Goal: Task Accomplishment & Management: Manage account settings

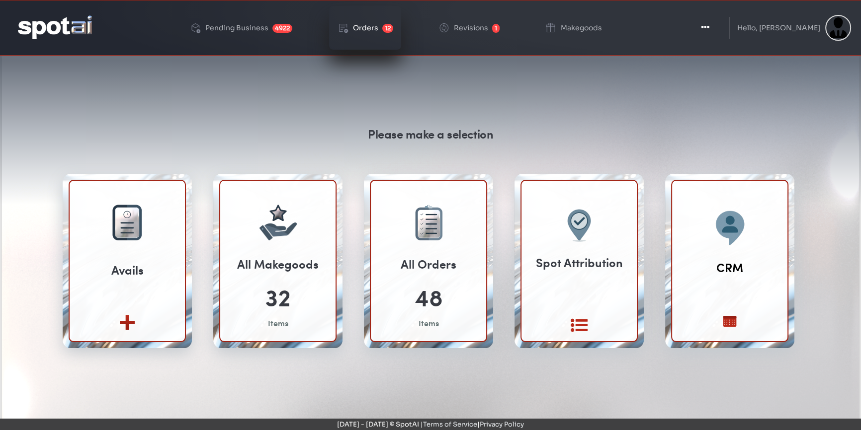
click at [368, 27] on div "Orders" at bounding box center [365, 27] width 25 height 7
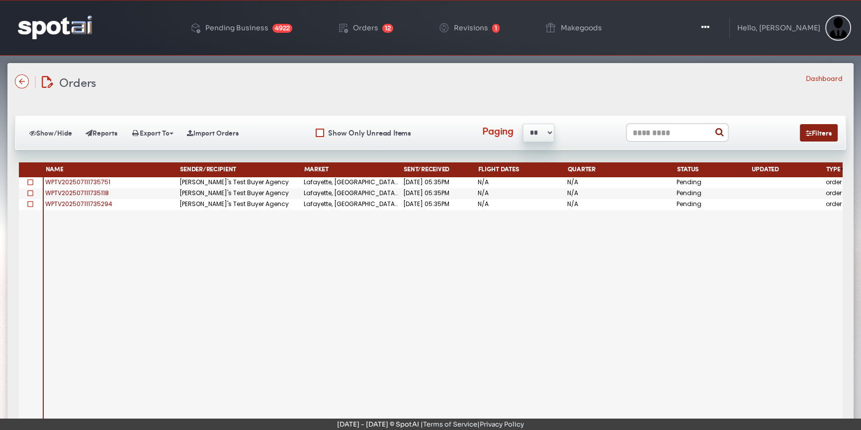
click at [97, 179] on span "WPTV202507111735751" at bounding box center [77, 182] width 65 height 8
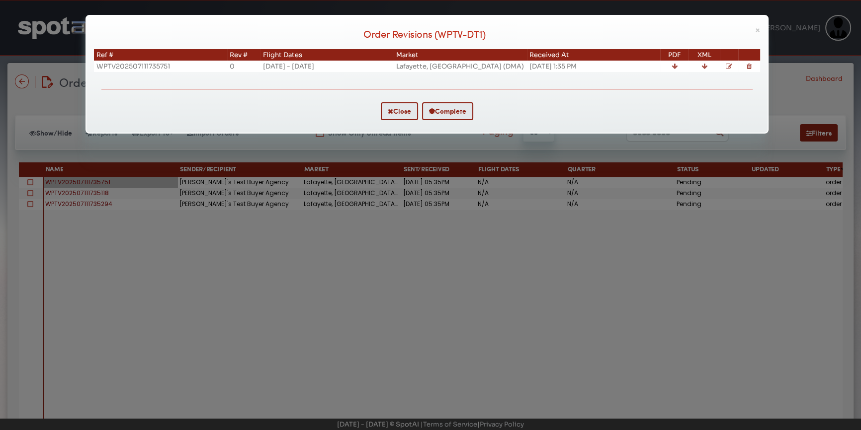
click at [729, 66] on icon at bounding box center [729, 66] width 6 height 6
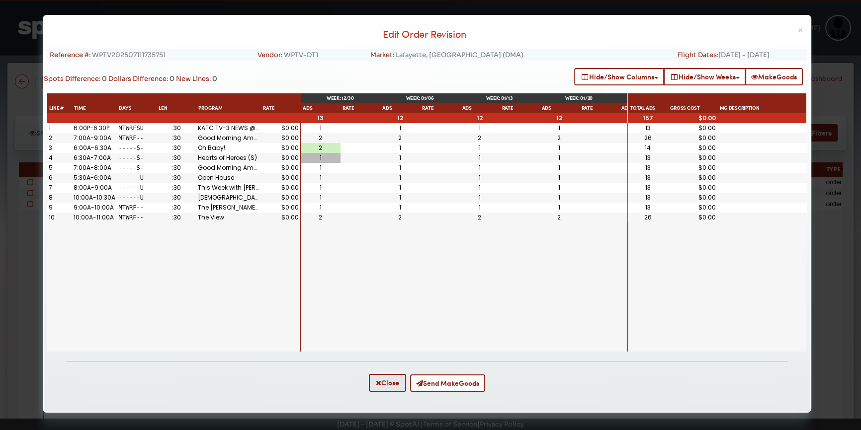
click at [321, 155] on div "1" at bounding box center [320, 158] width 36 height 6
click at [390, 157] on div "1" at bounding box center [400, 158] width 36 height 6
click at [152, 58] on span "WPTV202507111735751" at bounding box center [129, 55] width 74 height 8
copy span "WPTV202507111735751"
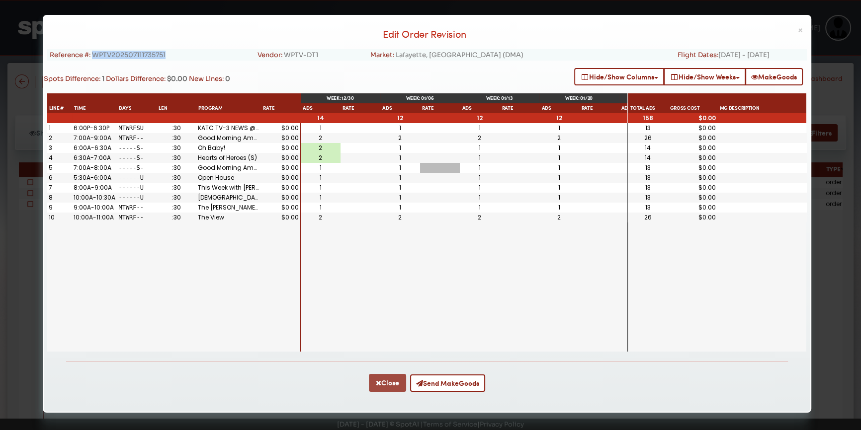
click at [378, 385] on icon "button" at bounding box center [378, 383] width 5 height 7
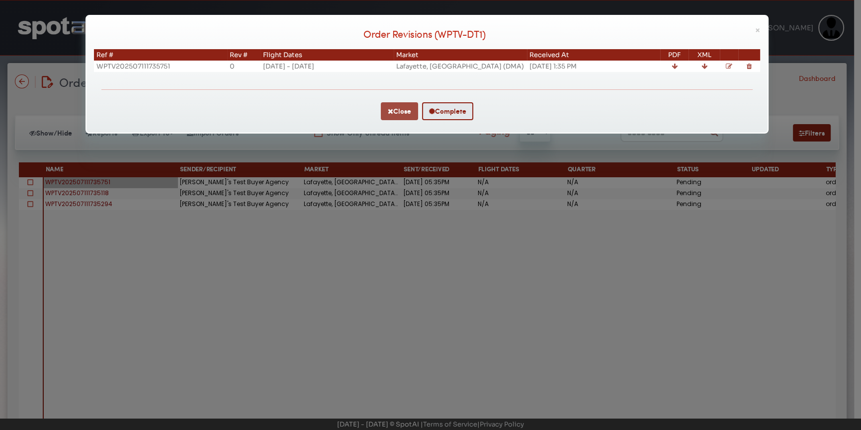
click at [401, 106] on button "Close" at bounding box center [399, 111] width 37 height 18
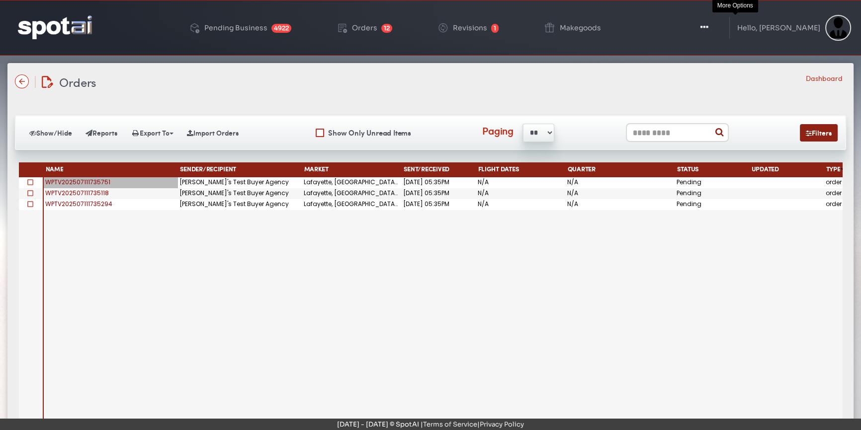
click at [708, 24] on icon "button" at bounding box center [704, 27] width 8 height 10
click at [708, 29] on icon "button" at bounding box center [704, 27] width 8 height 10
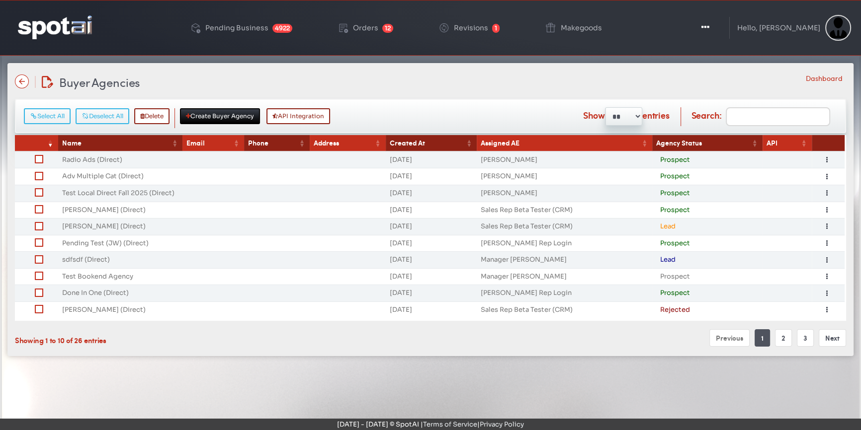
click at [318, 123] on div "Select All Deselect All Delete Create Buyer Agency API Integration" at bounding box center [180, 118] width 312 height 20
click at [325, 117] on button "API Integration" at bounding box center [298, 116] width 64 height 16
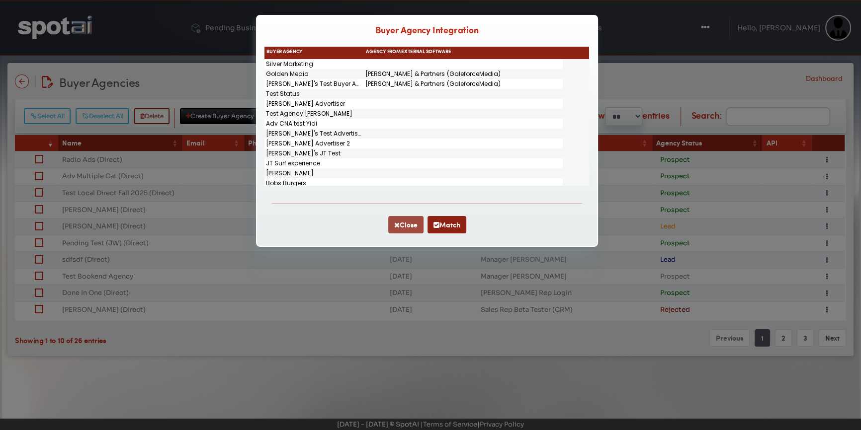
click at [399, 223] on button "Close" at bounding box center [405, 224] width 35 height 17
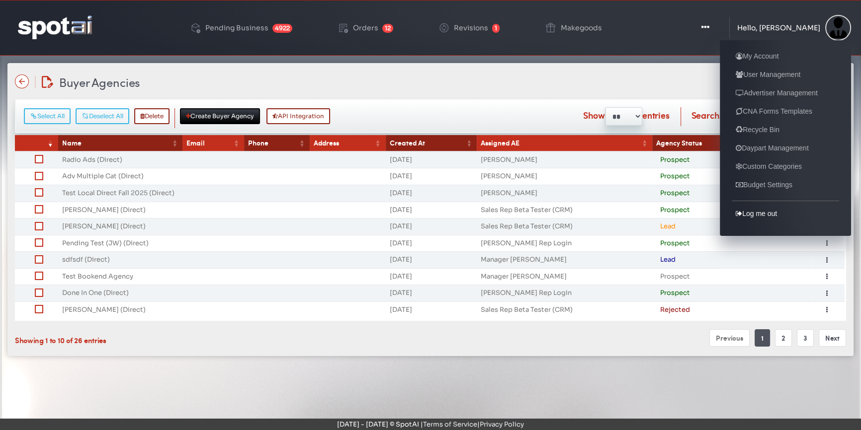
click at [751, 214] on link "Log me out" at bounding box center [756, 214] width 49 height 12
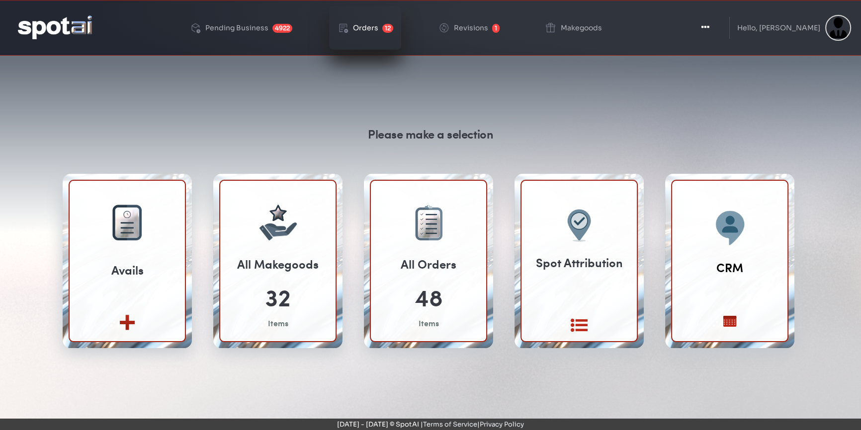
click at [376, 29] on div "Orders" at bounding box center [365, 27] width 25 height 7
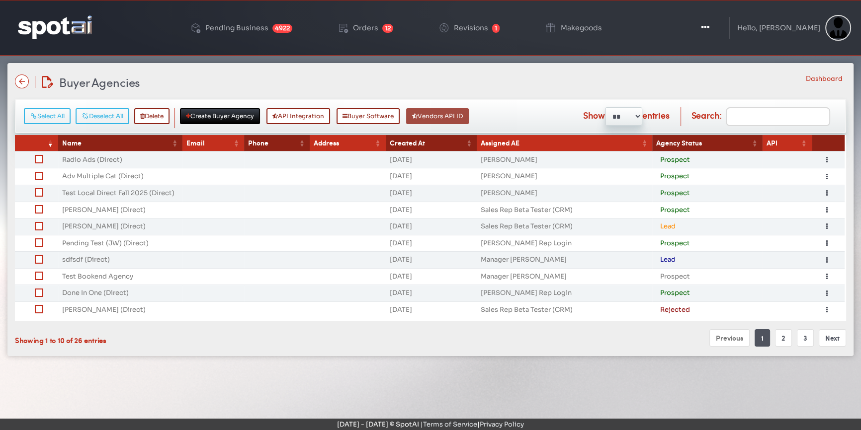
click at [462, 116] on button "Vendors API ID" at bounding box center [437, 116] width 63 height 16
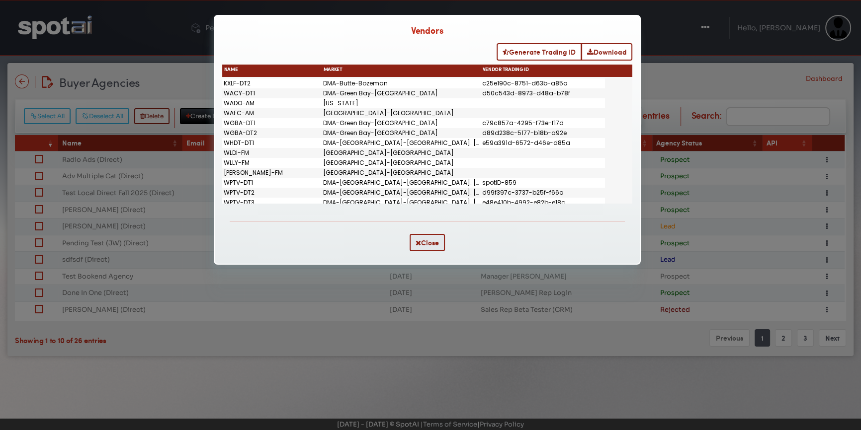
scroll to position [92, 0]
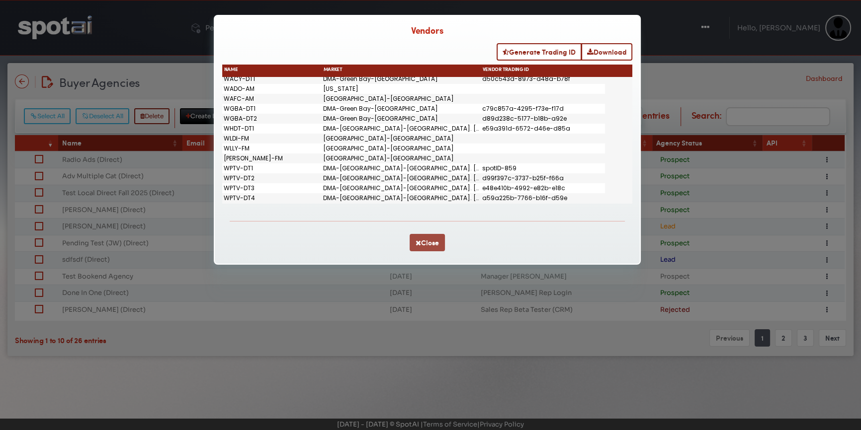
click at [431, 244] on button "Close" at bounding box center [426, 242] width 35 height 17
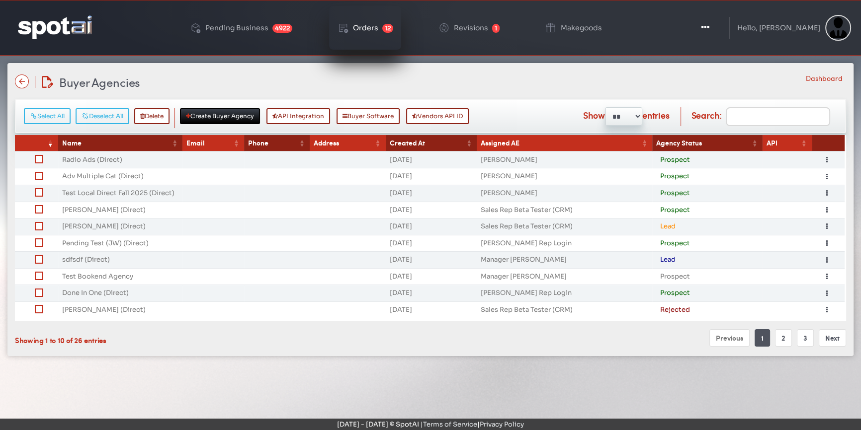
click at [378, 24] on div "Orders" at bounding box center [365, 27] width 25 height 7
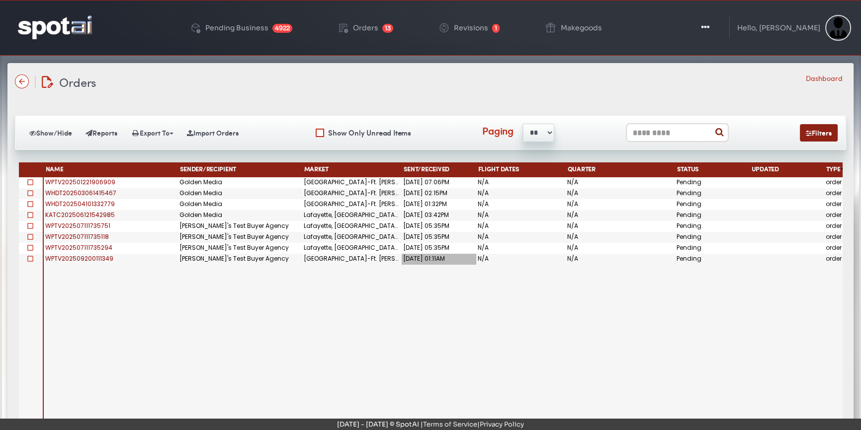
click at [420, 254] on div "[DATE] 01:11AM" at bounding box center [439, 259] width 75 height 11
click at [436, 163] on div "Sent/Received" at bounding box center [439, 170] width 75 height 15
click at [436, 167] on span "Sent/Received" at bounding box center [427, 169] width 46 height 7
click at [56, 258] on span "WPTV202509200111349" at bounding box center [79, 258] width 68 height 8
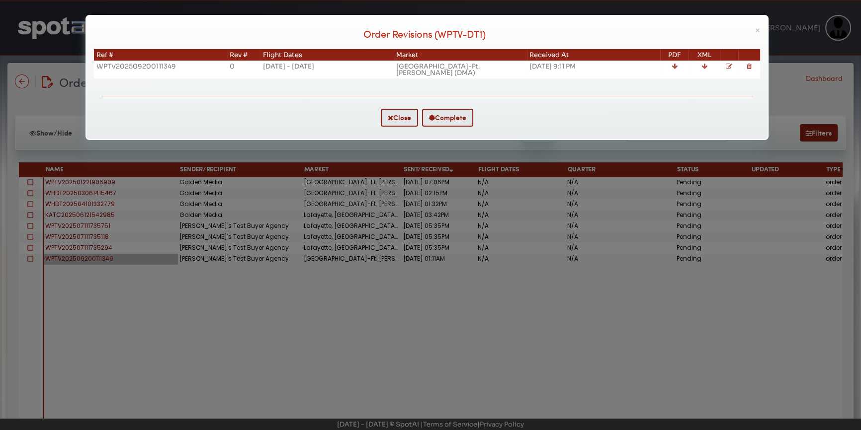
click at [728, 65] on icon at bounding box center [729, 66] width 6 height 6
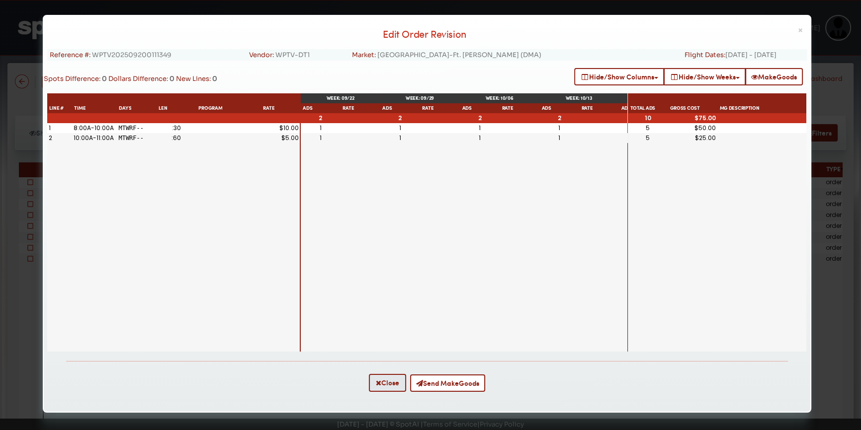
click at [320, 129] on div "1" at bounding box center [320, 128] width 36 height 6
click at [393, 129] on div "1" at bounding box center [400, 128] width 36 height 6
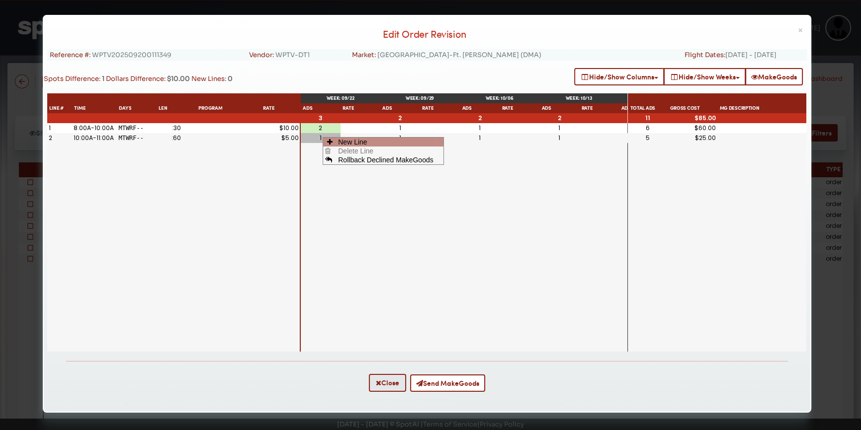
click at [342, 138] on span "New Line" at bounding box center [385, 142] width 99 height 9
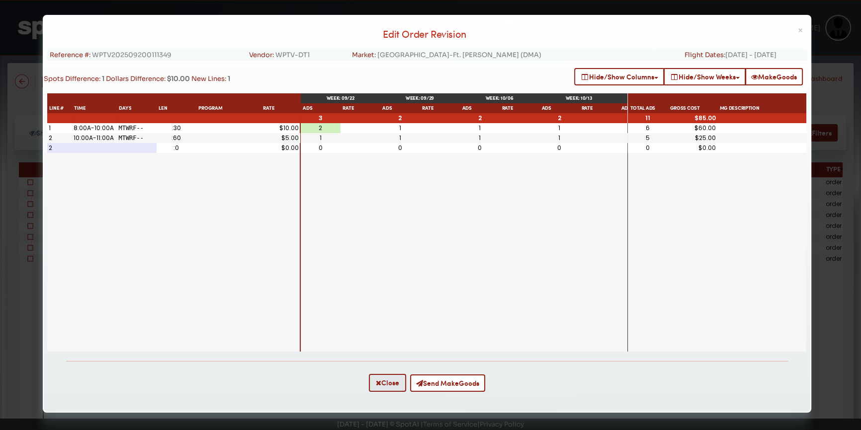
click at [111, 149] on div at bounding box center [94, 148] width 45 height 10
type input "*****"
type input "**********"
type input "*******"
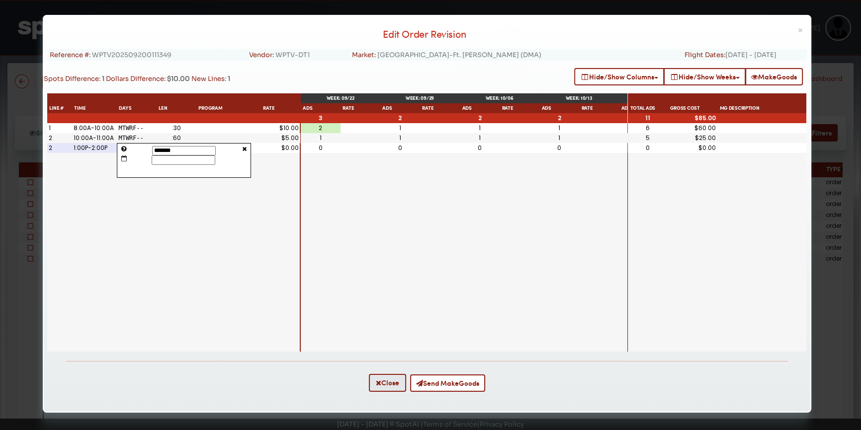
type input "*"
type input "*******"
type input "**"
type input "*******"
type input "**"
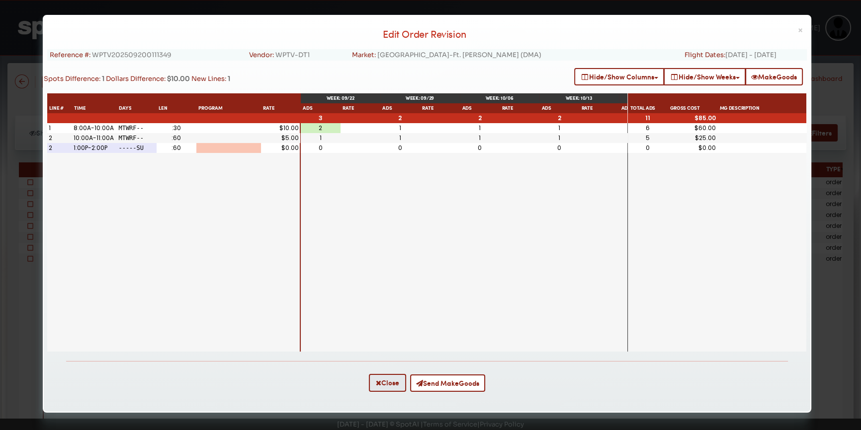
scroll to position [0, 39]
type input "**"
click at [511, 170] on div "2 1 1 1 1 1 1 1 1 1 1 1 * 0 0" at bounding box center [464, 237] width 326 height 229
click at [462, 382] on button "Send MakeGoods" at bounding box center [447, 383] width 75 height 17
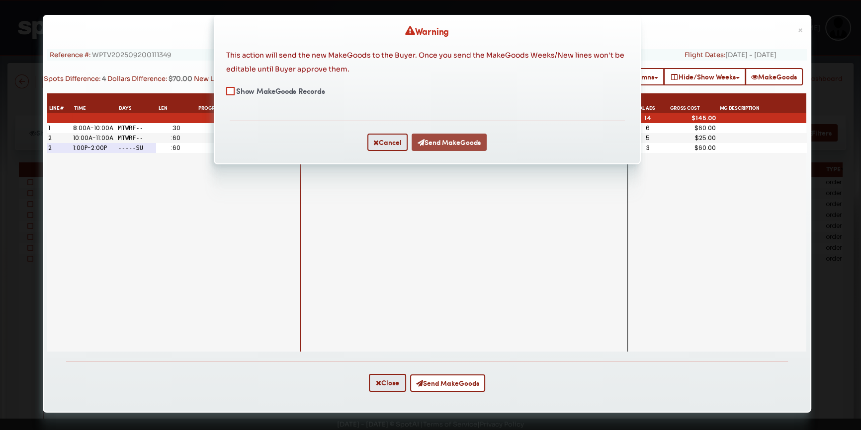
click at [447, 142] on button "Send MakeGoods" at bounding box center [448, 142] width 75 height 17
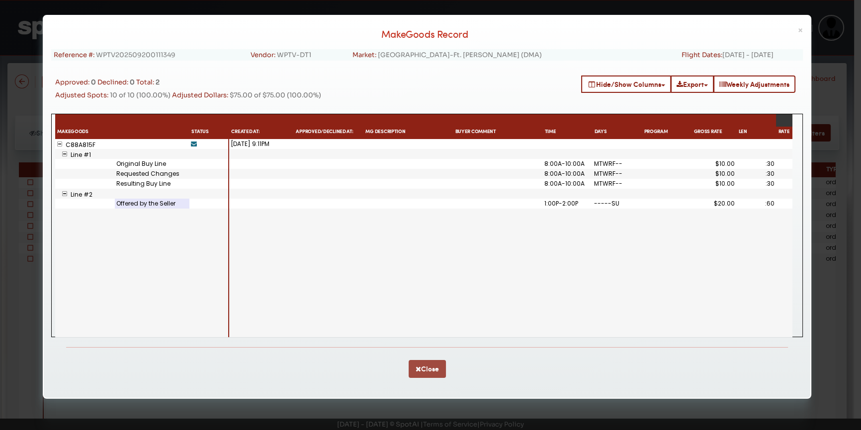
click at [438, 367] on button "Close" at bounding box center [426, 369] width 37 height 18
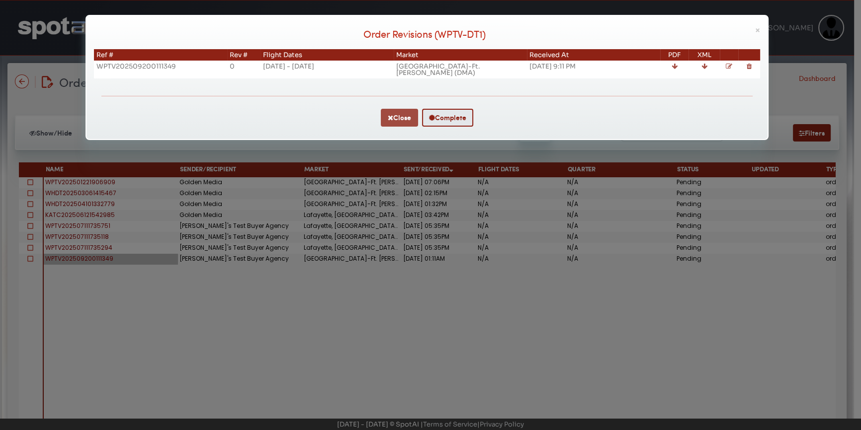
click at [403, 109] on button "Close" at bounding box center [399, 118] width 37 height 18
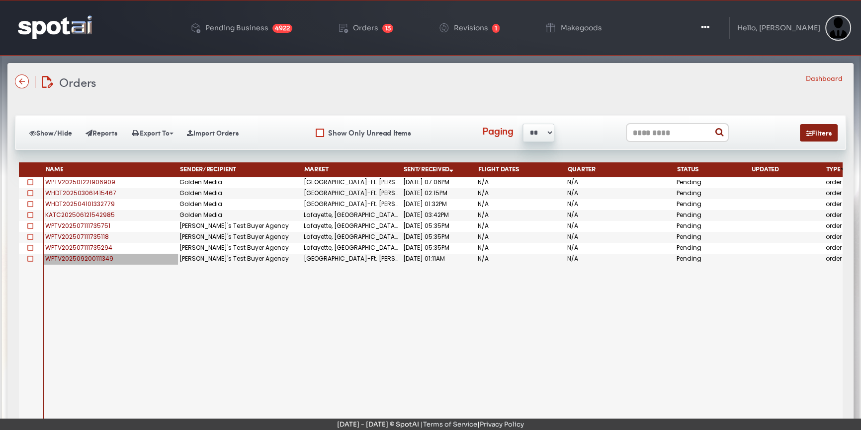
click at [29, 258] on span at bounding box center [30, 259] width 6 height 6
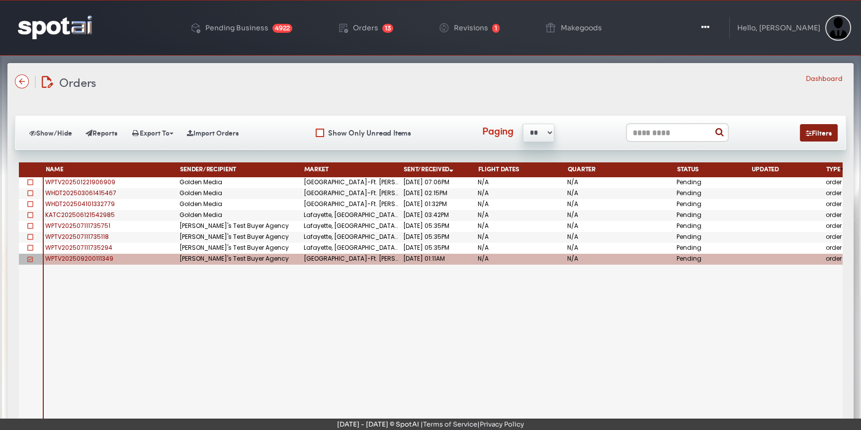
click at [88, 254] on span "WPTV202509200111349" at bounding box center [79, 258] width 68 height 8
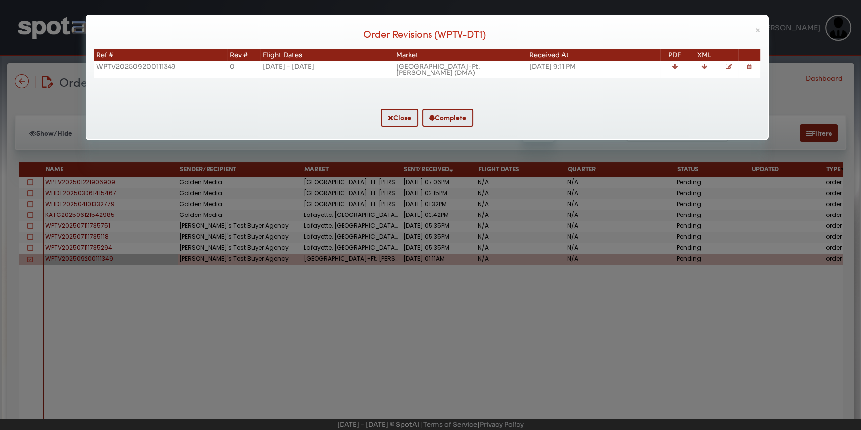
click at [731, 65] on icon at bounding box center [729, 66] width 6 height 6
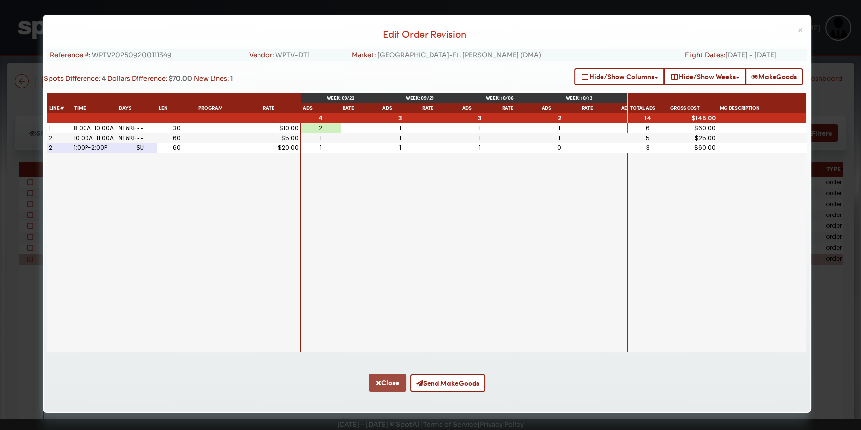
click at [383, 384] on button "Close" at bounding box center [387, 383] width 37 height 18
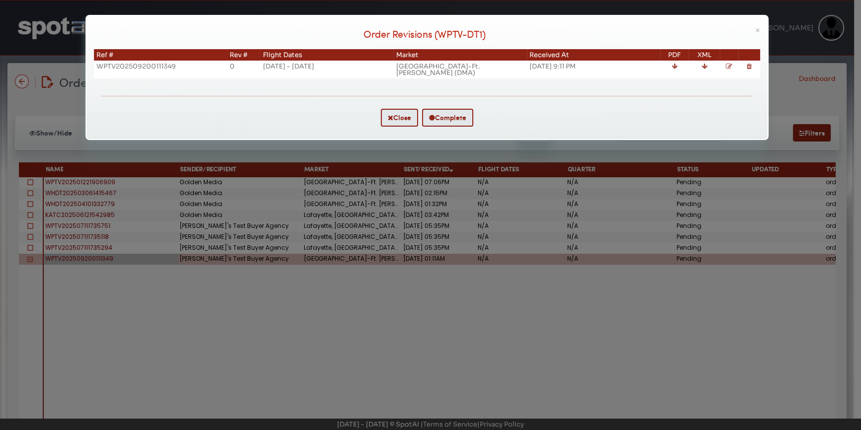
click at [726, 65] on icon at bounding box center [729, 66] width 6 height 6
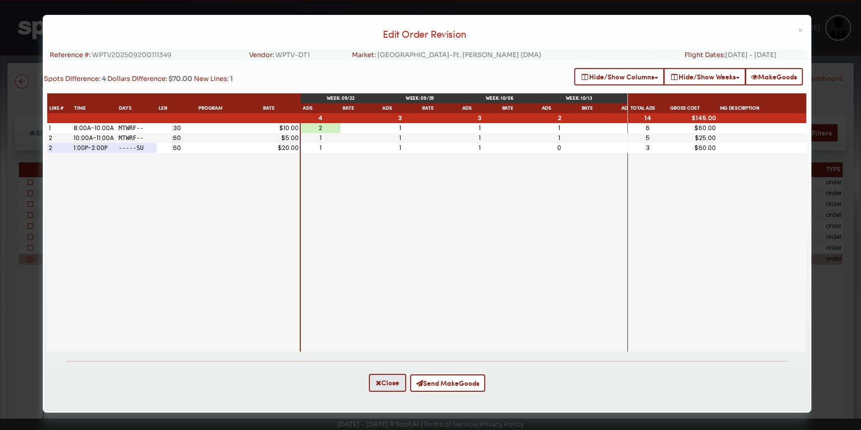
click at [780, 67] on div "Reference #: WPTV202509200111349 Vendor: WPTV-DT1 Market: West Palm Beach-Ft. P…" at bounding box center [426, 200] width 759 height 302
click at [779, 70] on button "MakeGoods" at bounding box center [774, 76] width 58 height 17
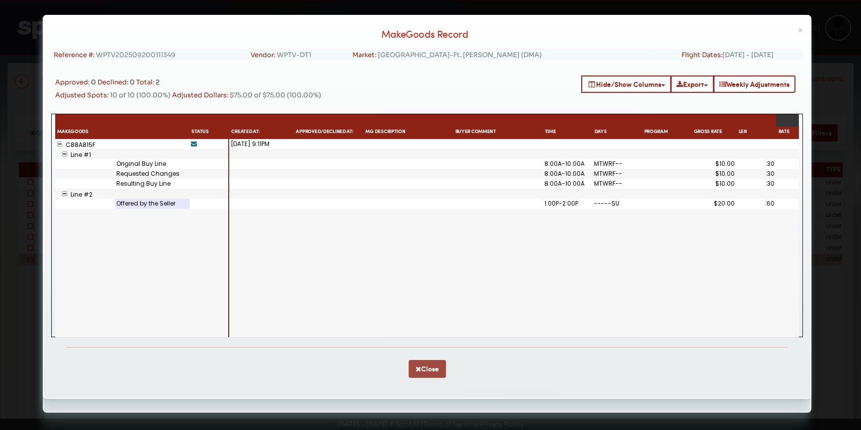
click at [431, 372] on button "Close" at bounding box center [426, 369] width 37 height 18
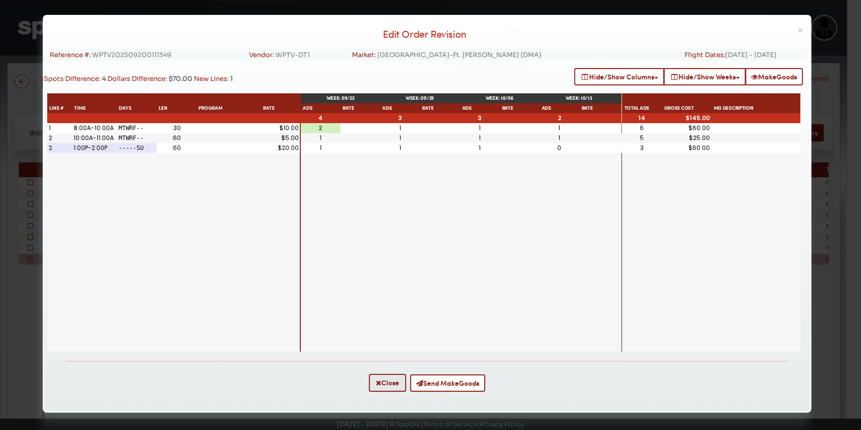
click at [324, 140] on div "1" at bounding box center [320, 138] width 36 height 6
click at [467, 384] on button "Send MakeGoods" at bounding box center [447, 383] width 75 height 17
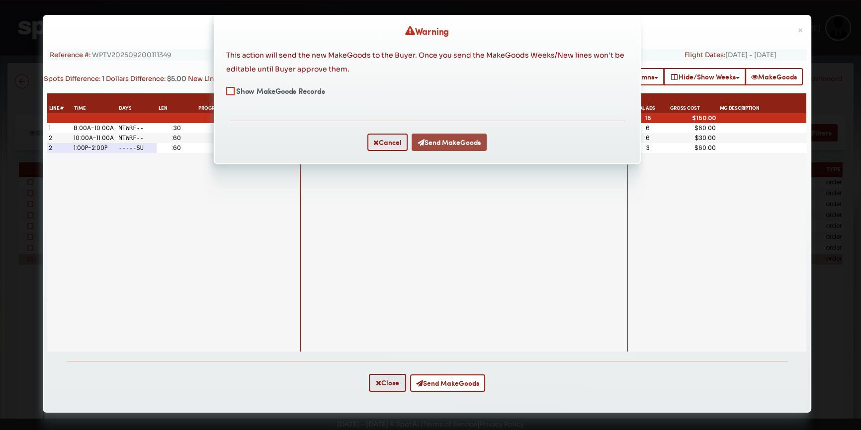
click at [445, 141] on button "Send MakeGoods" at bounding box center [448, 142] width 75 height 17
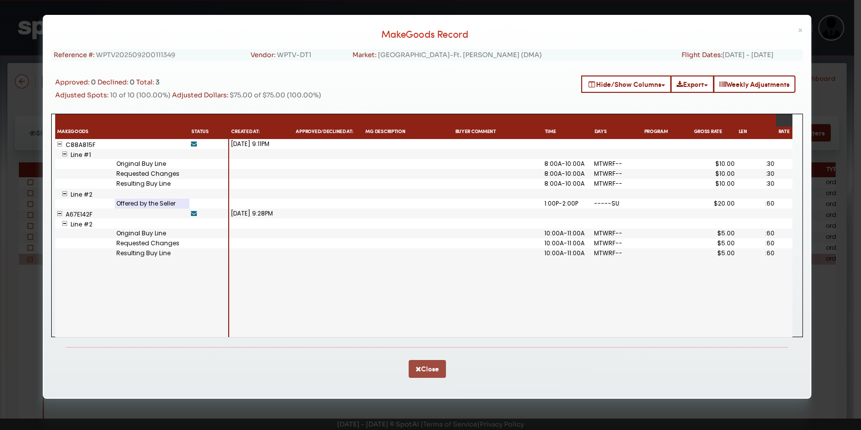
click at [425, 362] on button "Close" at bounding box center [426, 369] width 37 height 18
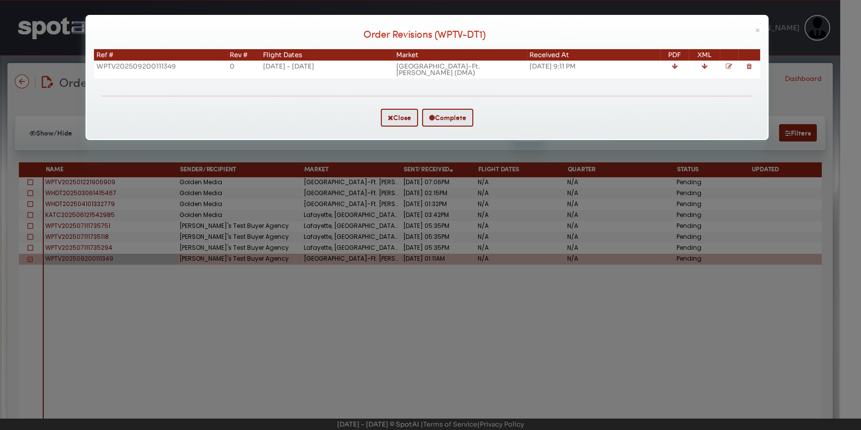
click at [711, 64] on td at bounding box center [703, 70] width 31 height 18
click at [726, 66] on icon at bounding box center [729, 66] width 6 height 6
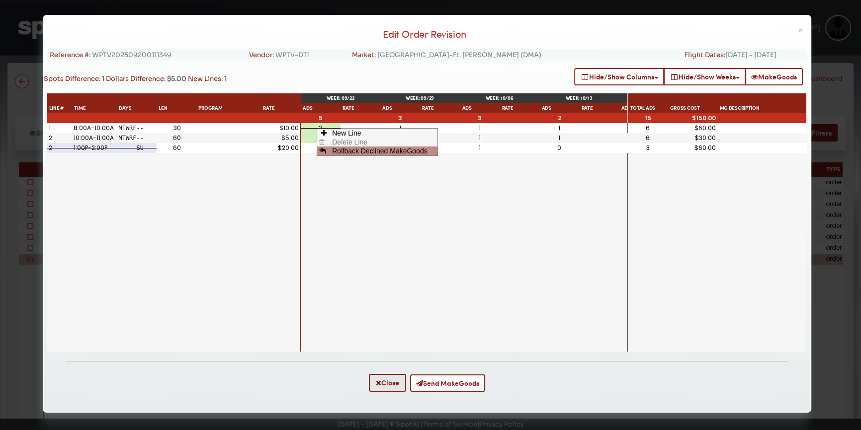
click at [350, 147] on span "Rollback Declined MakeGoods" at bounding box center [379, 151] width 99 height 9
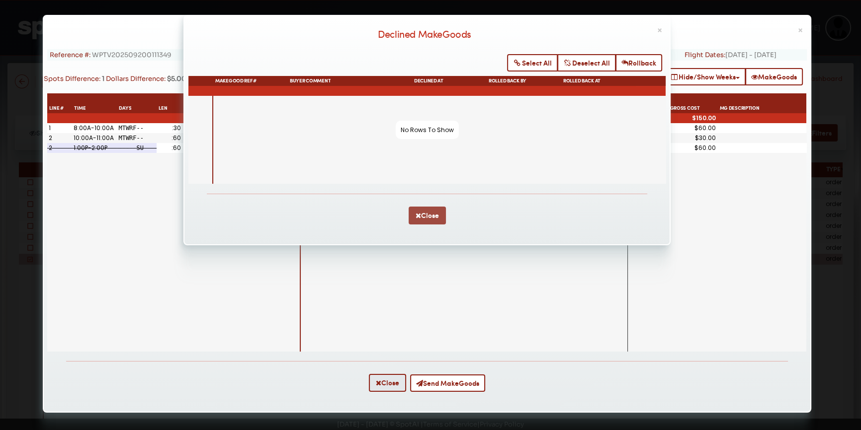
click at [418, 213] on icon "button" at bounding box center [417, 215] width 5 height 7
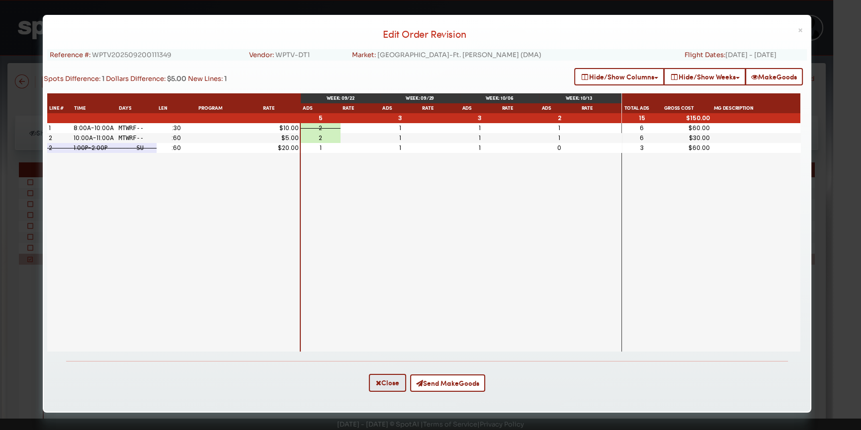
click at [323, 127] on div "2" at bounding box center [320, 128] width 36 height 6
click at [318, 125] on div "2" at bounding box center [320, 128] width 36 height 6
click at [336, 148] on span "Rollback Declined MakeGoods" at bounding box center [381, 148] width 99 height 9
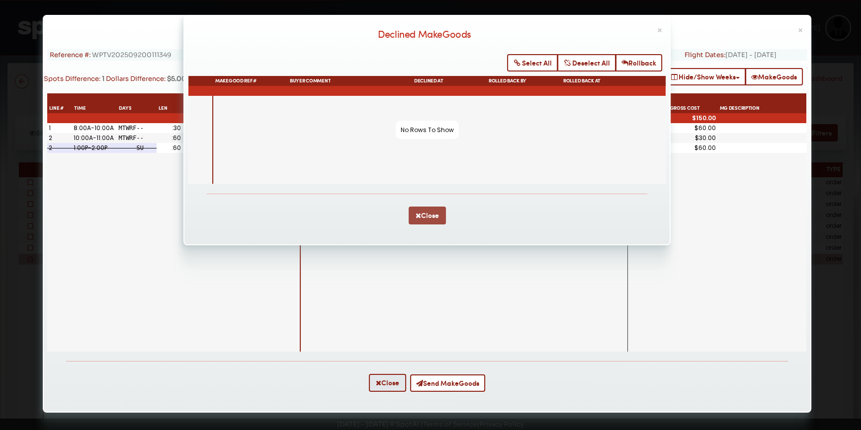
click at [426, 214] on button "Close" at bounding box center [426, 216] width 37 height 18
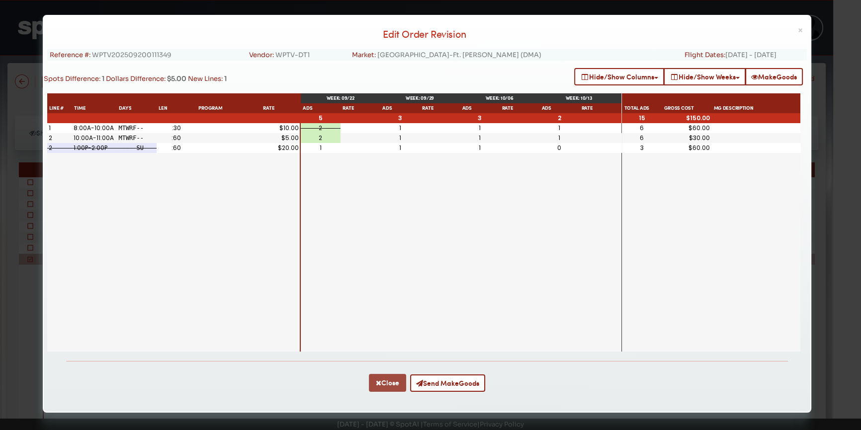
click at [383, 378] on button "Close" at bounding box center [387, 383] width 37 height 18
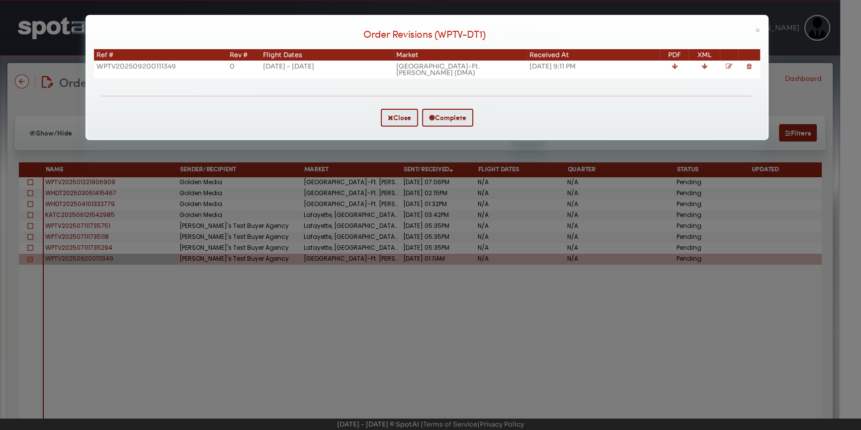
click at [727, 65] on td at bounding box center [729, 70] width 19 height 18
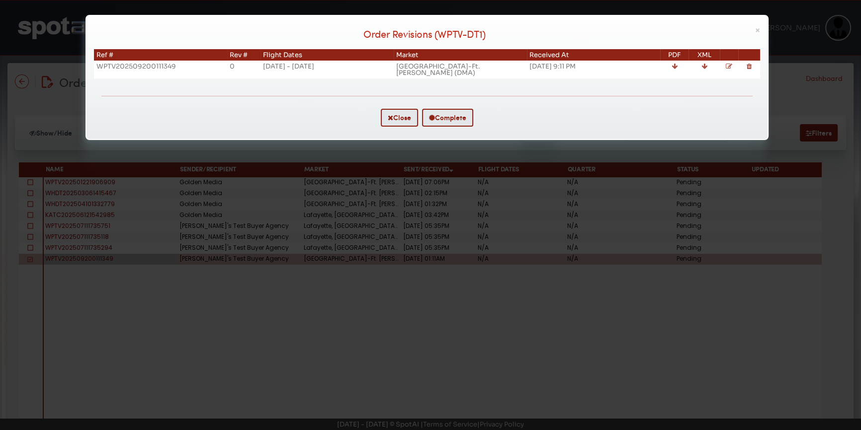
click at [722, 68] on div "Orders Orders/Revisions/Avails/Makegoods Dashboard Show/Hide Reports Export To …" at bounding box center [430, 245] width 846 height 365
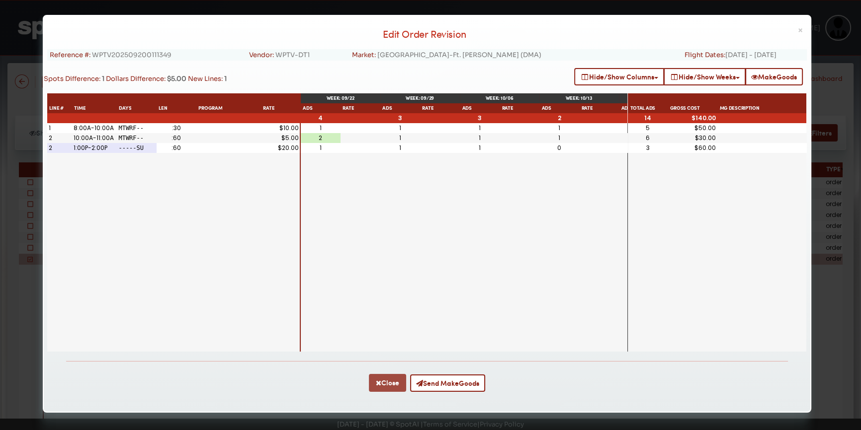
click at [388, 386] on button "Close" at bounding box center [387, 383] width 37 height 18
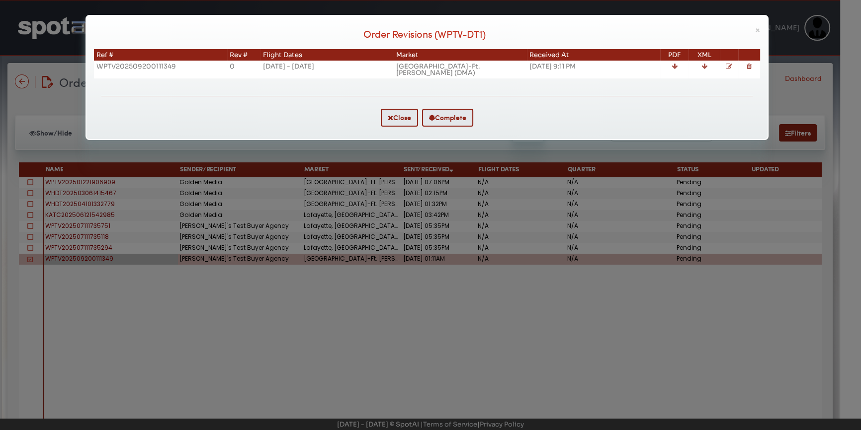
click at [726, 65] on icon at bounding box center [729, 66] width 6 height 6
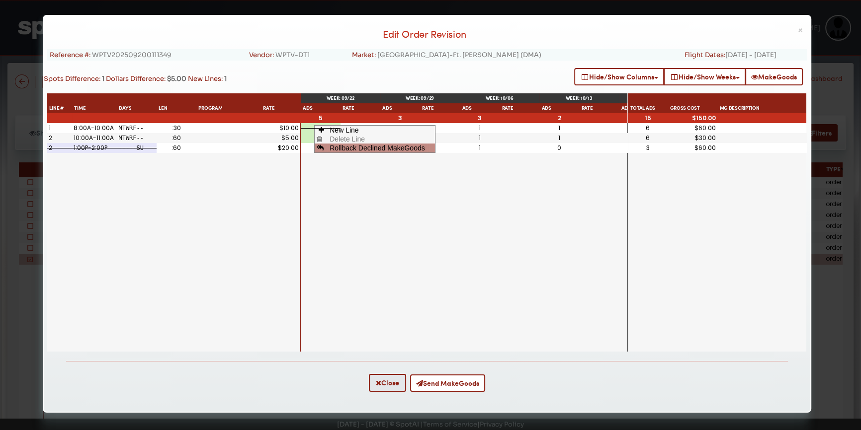
click at [343, 146] on span "Rollback Declined MakeGoods" at bounding box center [376, 148] width 99 height 9
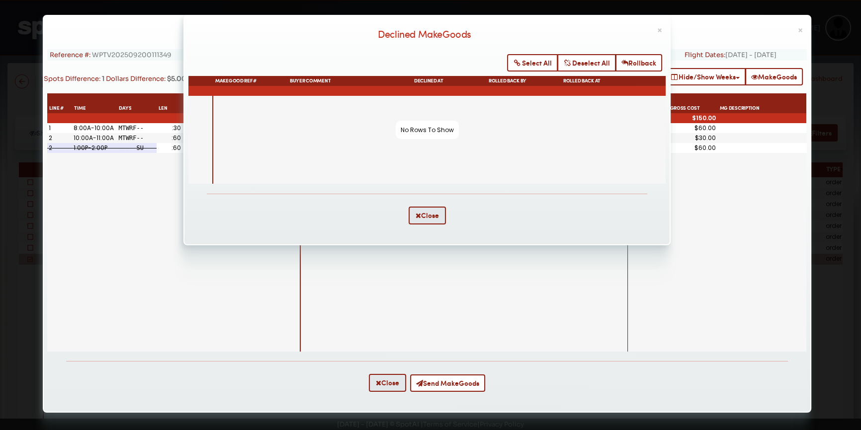
click at [375, 120] on div at bounding box center [439, 140] width 453 height 88
click at [421, 214] on button "Close" at bounding box center [426, 216] width 37 height 18
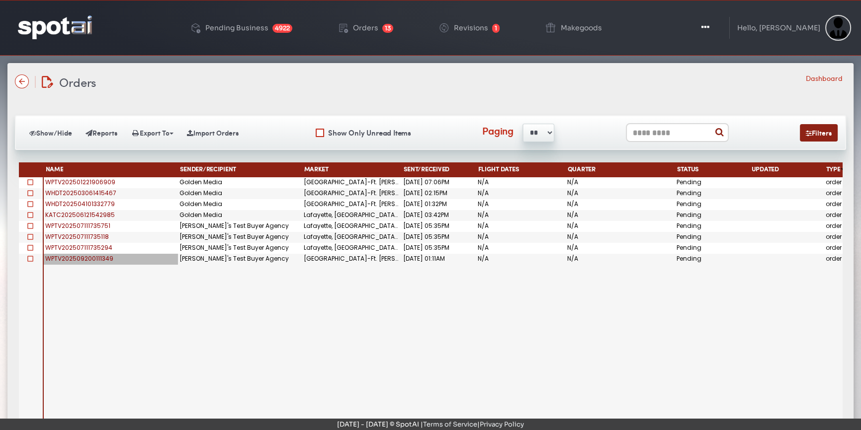
click at [90, 257] on span "WPTV202509200111349" at bounding box center [79, 258] width 68 height 8
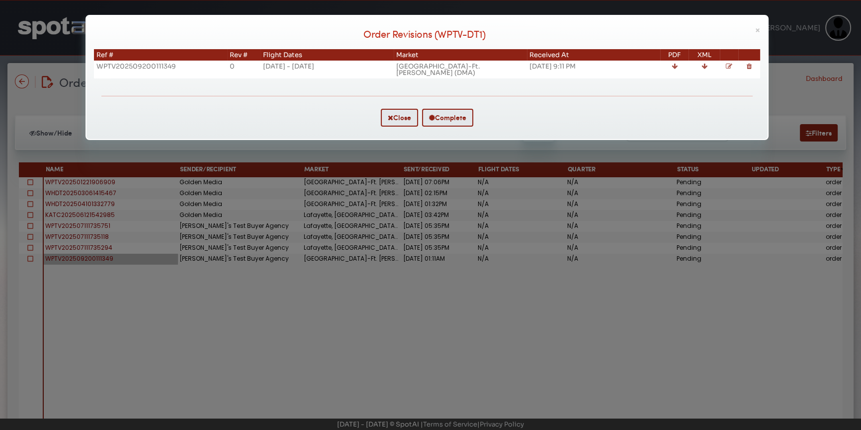
click at [732, 64] on icon at bounding box center [729, 66] width 6 height 6
